Goal: Information Seeking & Learning: Learn about a topic

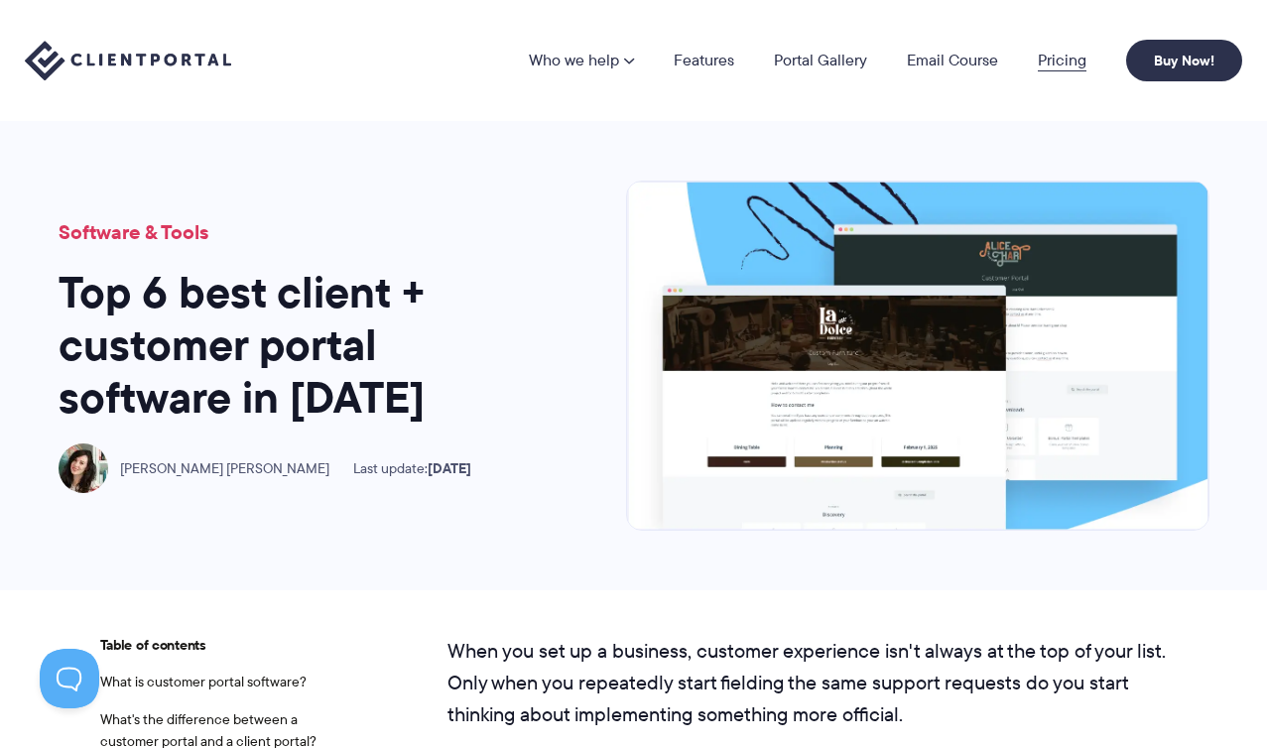
click at [1048, 68] on link "Pricing" at bounding box center [1062, 61] width 49 height 16
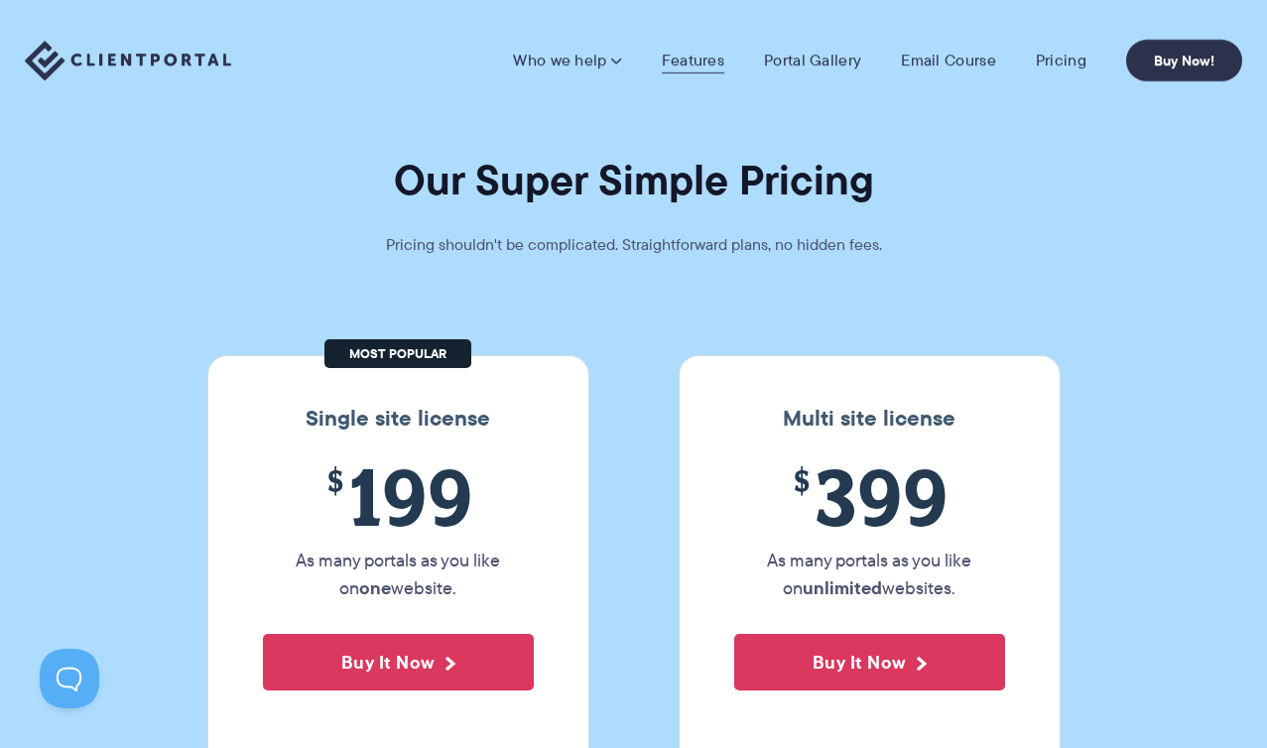
click at [691, 64] on link "Features" at bounding box center [693, 61] width 62 height 20
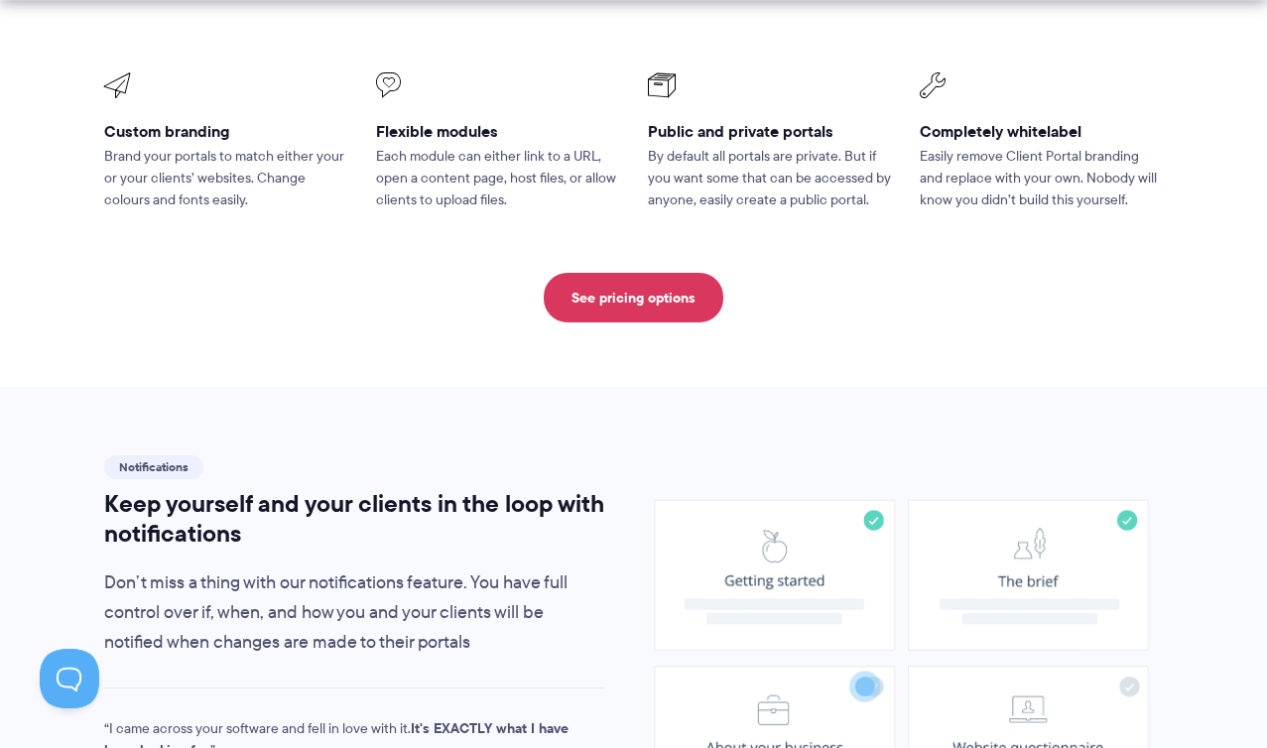
scroll to position [1088, 0]
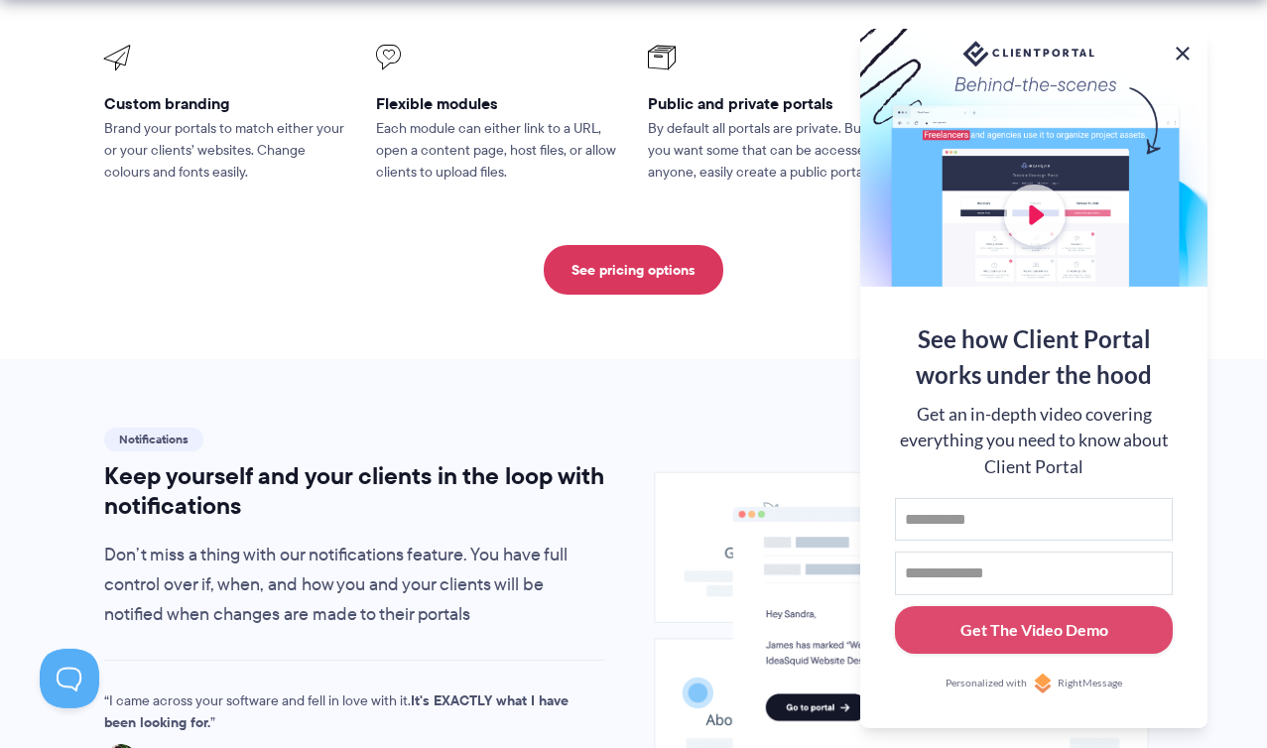
click at [1182, 45] on button at bounding box center [1182, 54] width 24 height 24
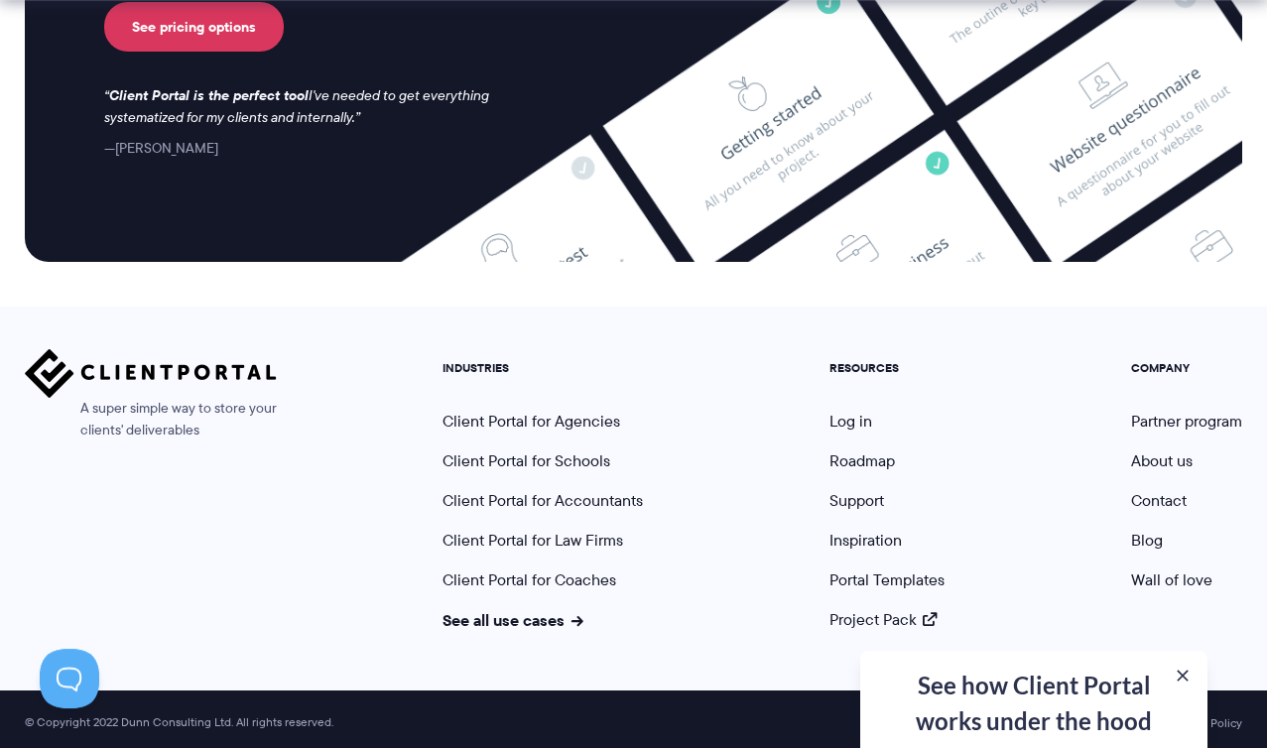
scroll to position [5423, 0]
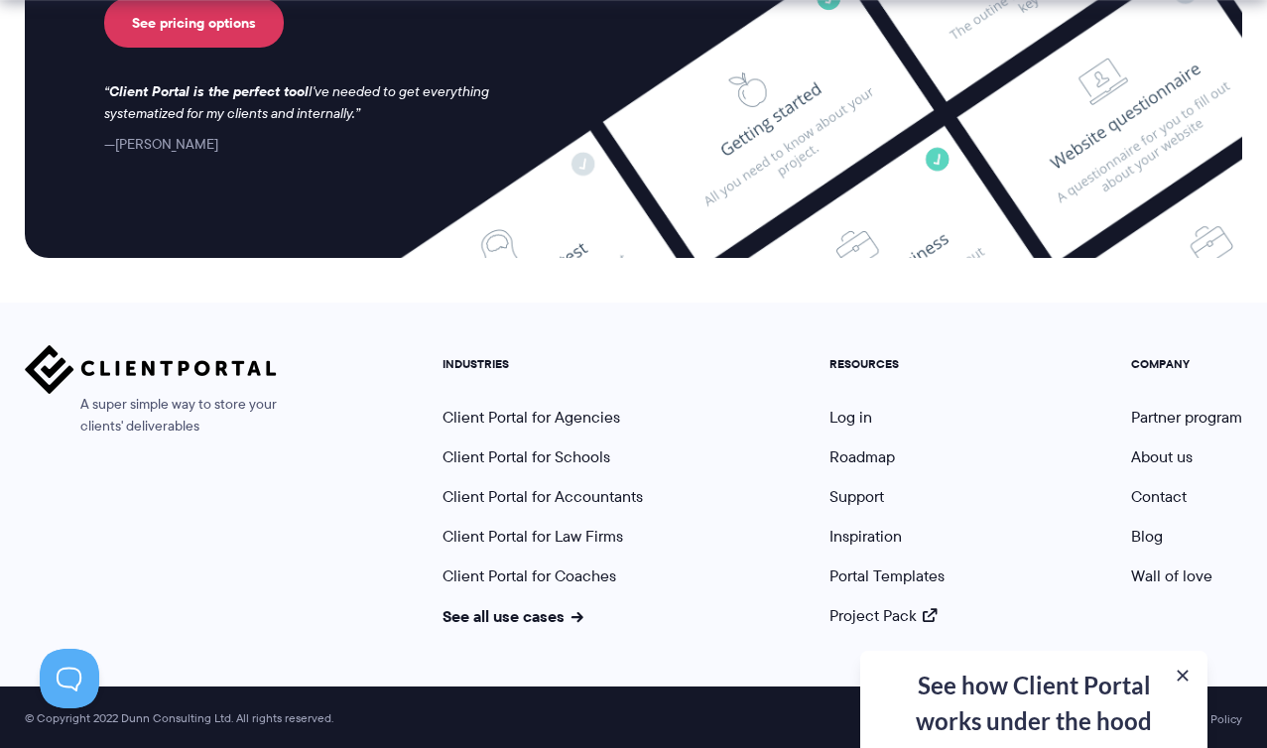
click at [1071, 713] on div "See how Client Portal works under the hood Get an in-depth video covering every…" at bounding box center [1033, 699] width 347 height 97
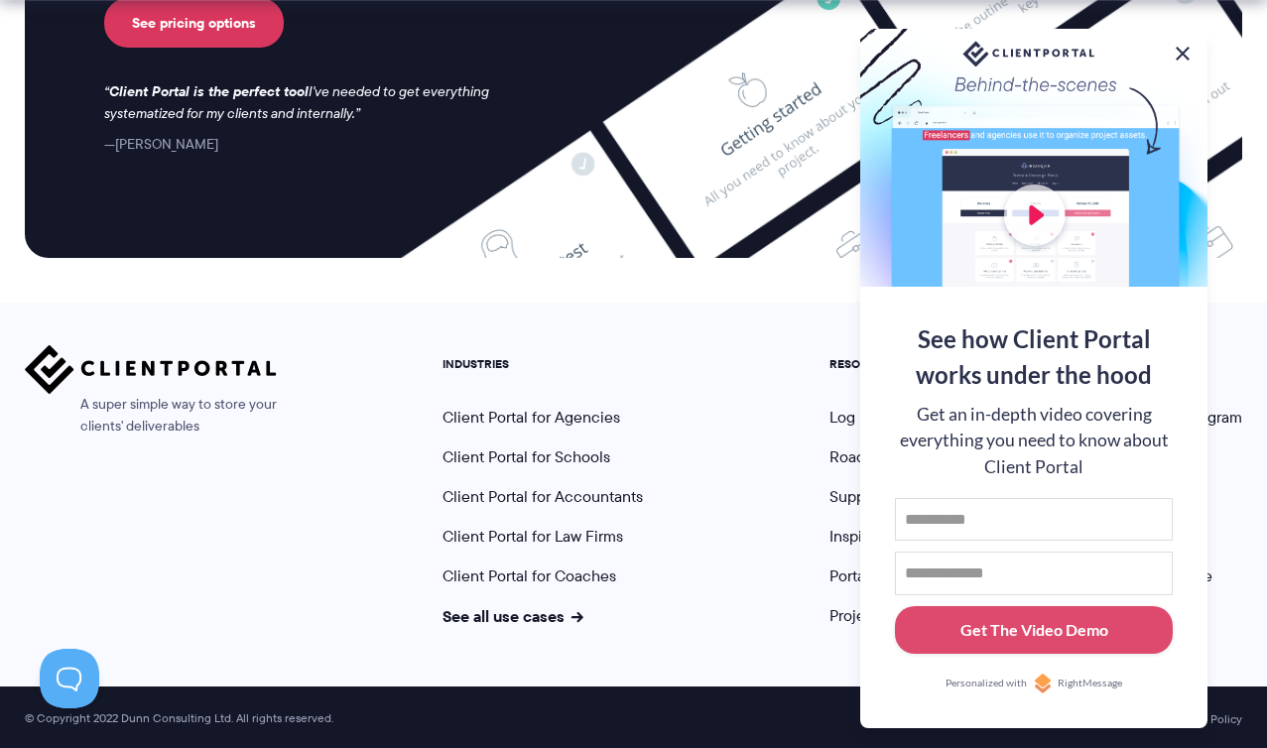
click at [1183, 49] on button at bounding box center [1182, 54] width 24 height 24
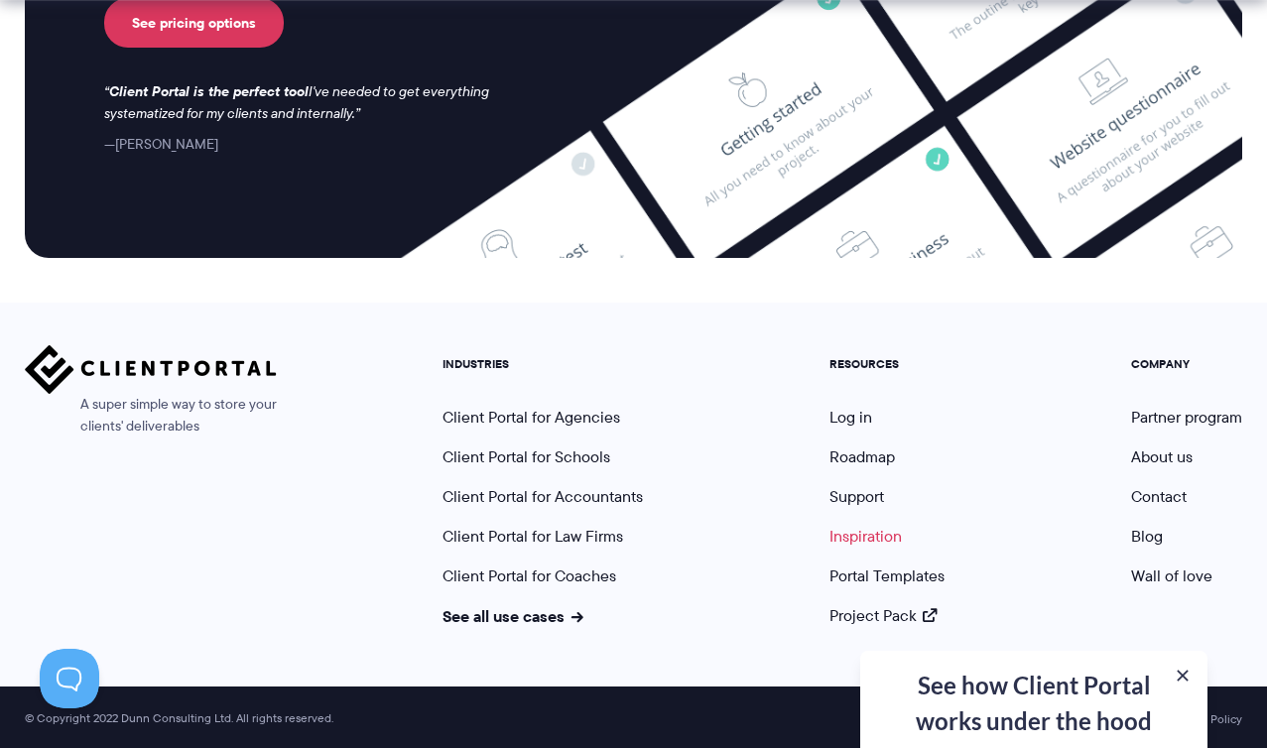
click at [863, 536] on link "Inspiration" at bounding box center [865, 536] width 72 height 23
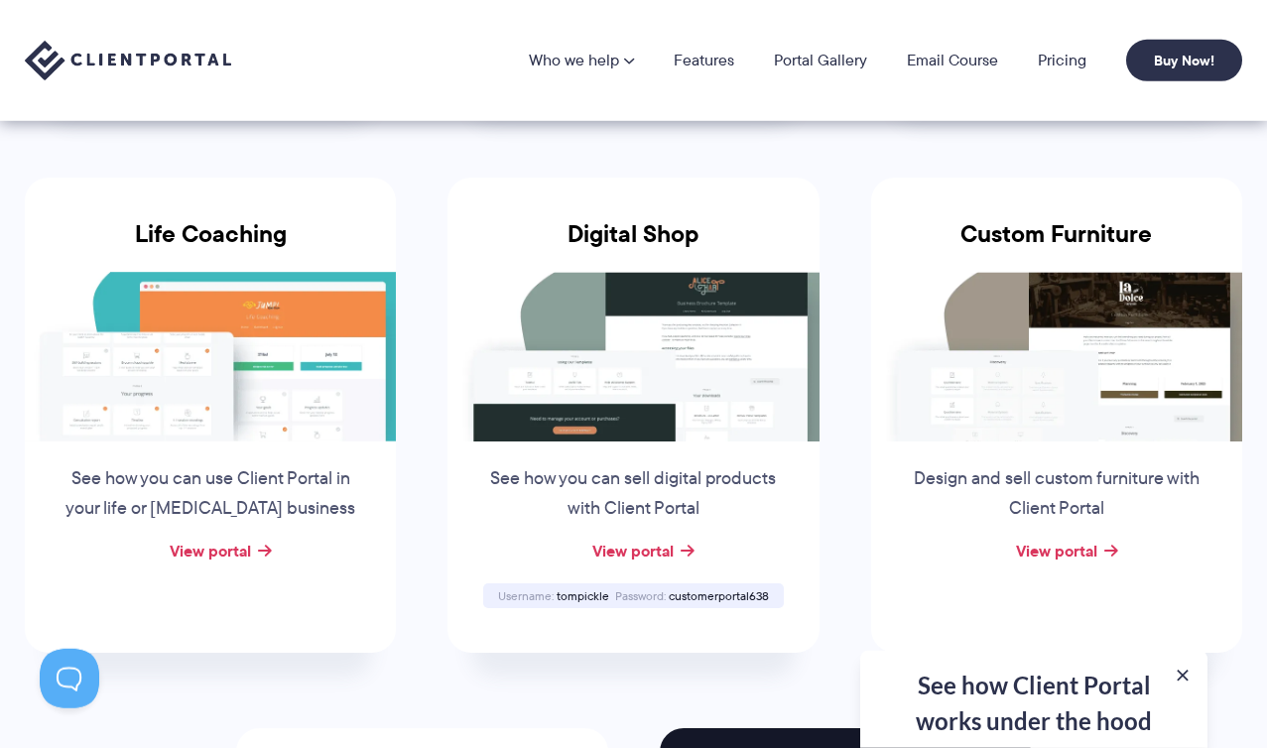
scroll to position [1398, 0]
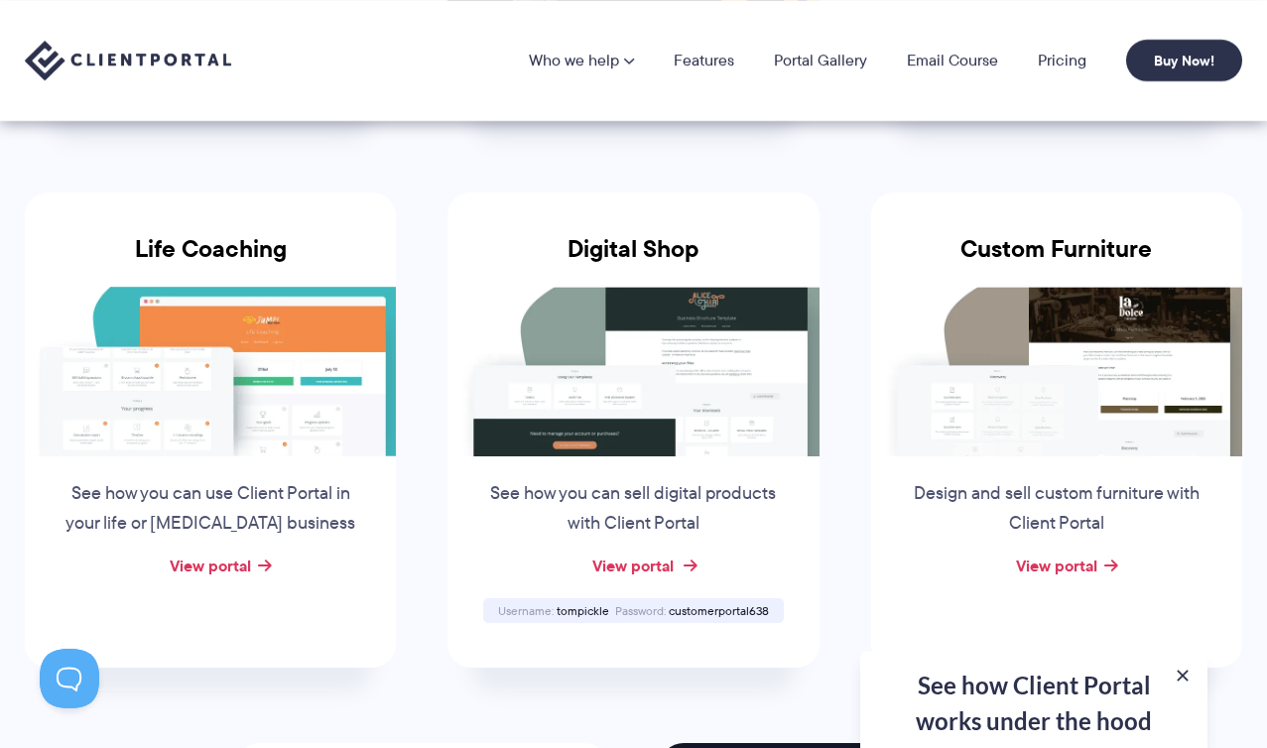
click at [631, 567] on link "View portal" at bounding box center [632, 565] width 81 height 24
